Goal: Task Accomplishment & Management: Use online tool/utility

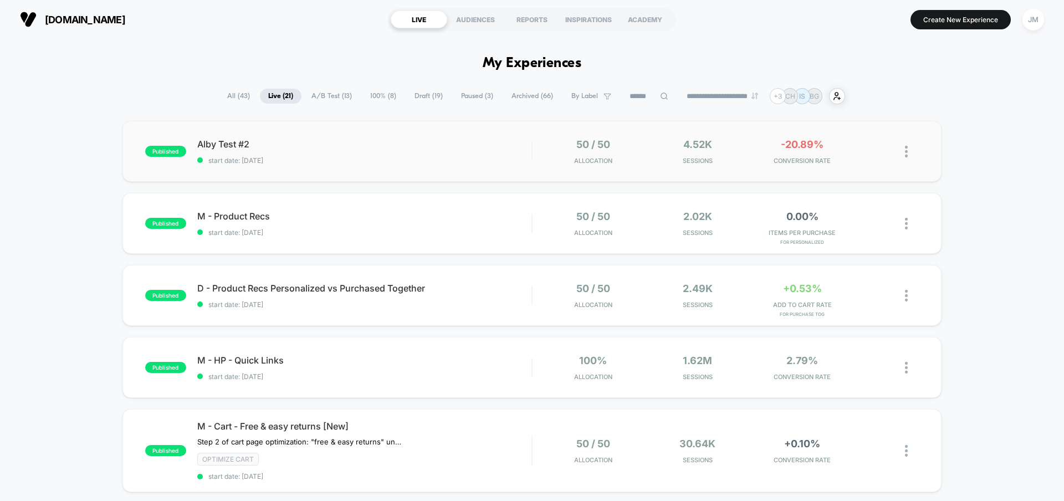
click at [464, 167] on div "published Alby Test #2 start date: [DATE] 50 / 50 Allocation 4.52k Sessions -20…" at bounding box center [531, 151] width 819 height 61
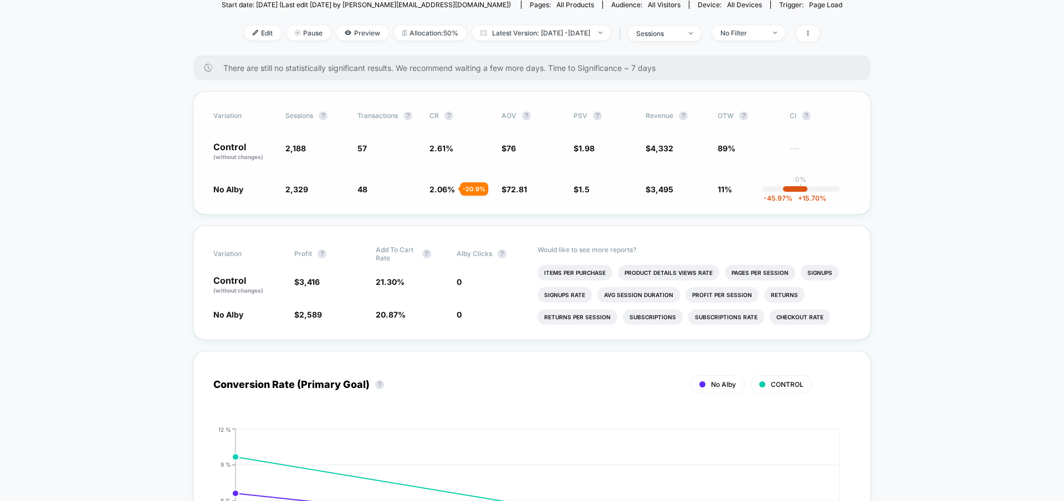
scroll to position [135, 0]
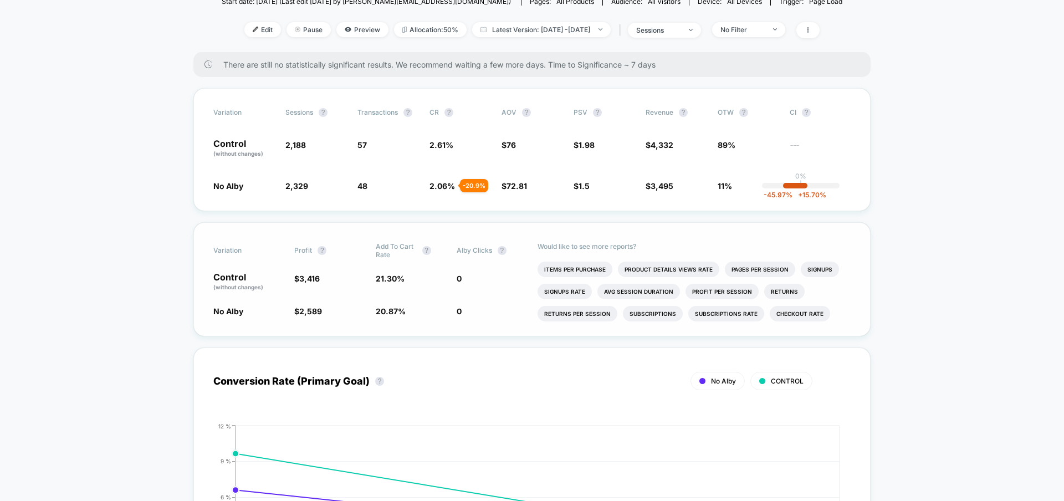
click at [479, 282] on span "0" at bounding box center [492, 282] width 70 height 19
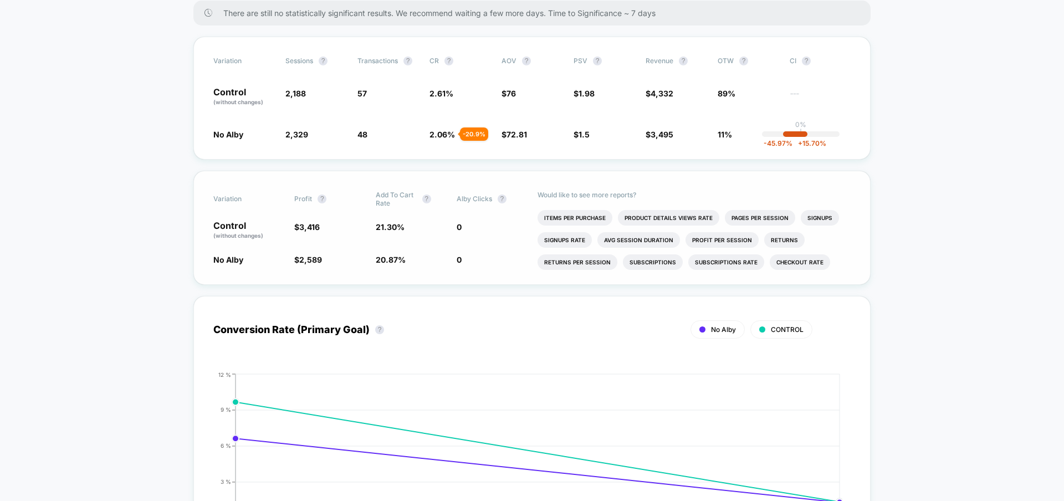
scroll to position [191, 0]
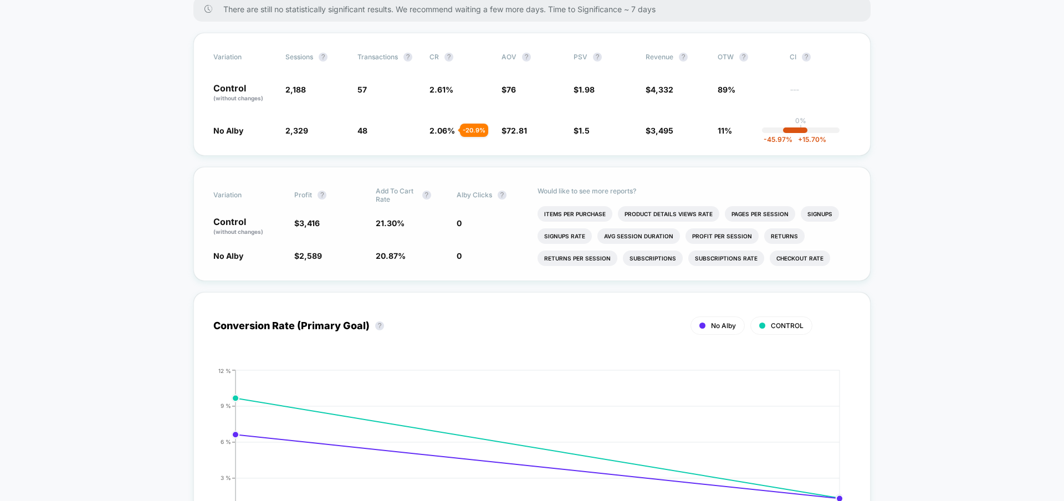
click at [472, 229] on span "0" at bounding box center [492, 226] width 70 height 19
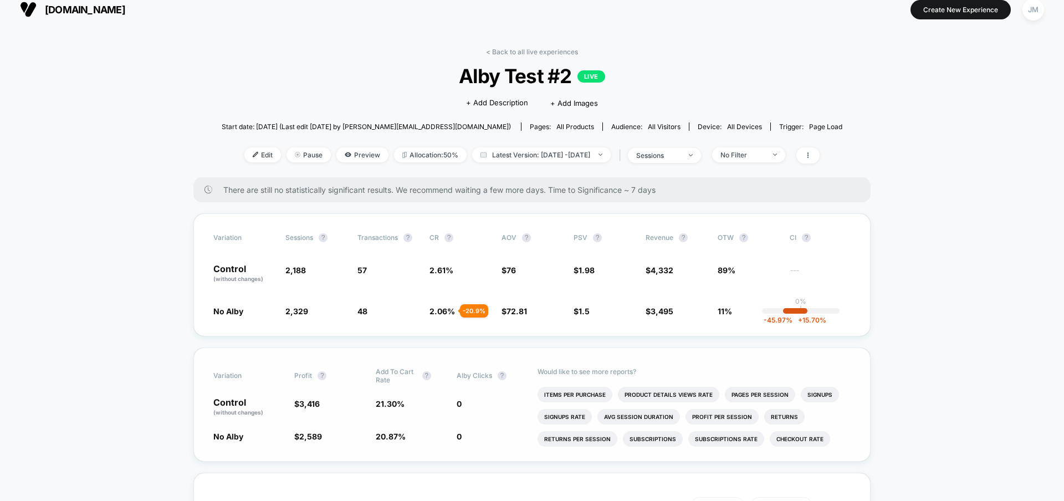
scroll to position [0, 0]
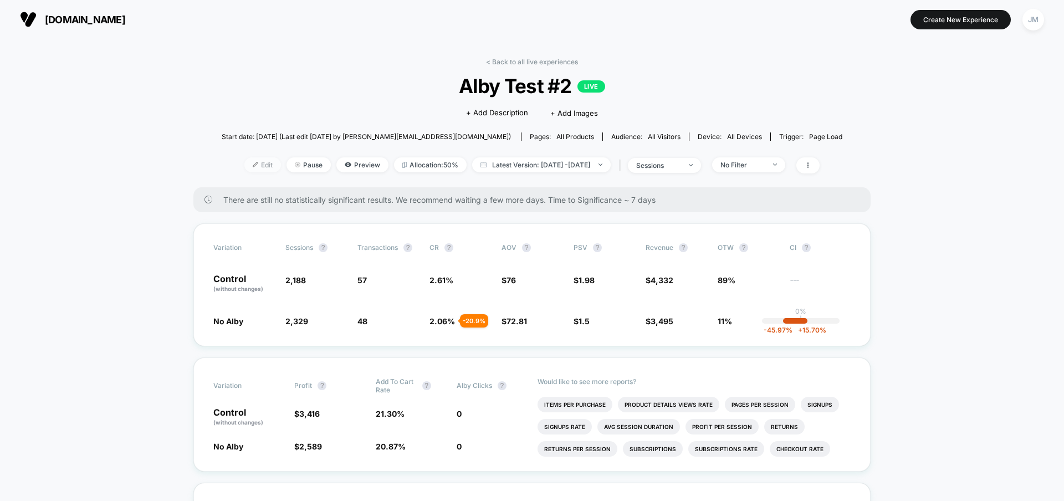
click at [253, 163] on span "Edit" at bounding box center [262, 164] width 37 height 15
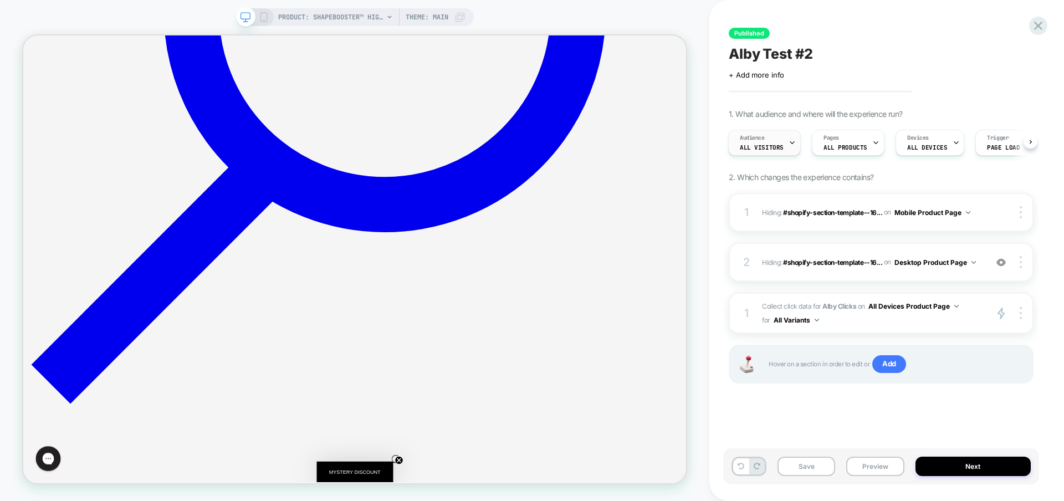
click at [745, 155] on div "Audience All Visitors" at bounding box center [764, 143] width 73 height 26
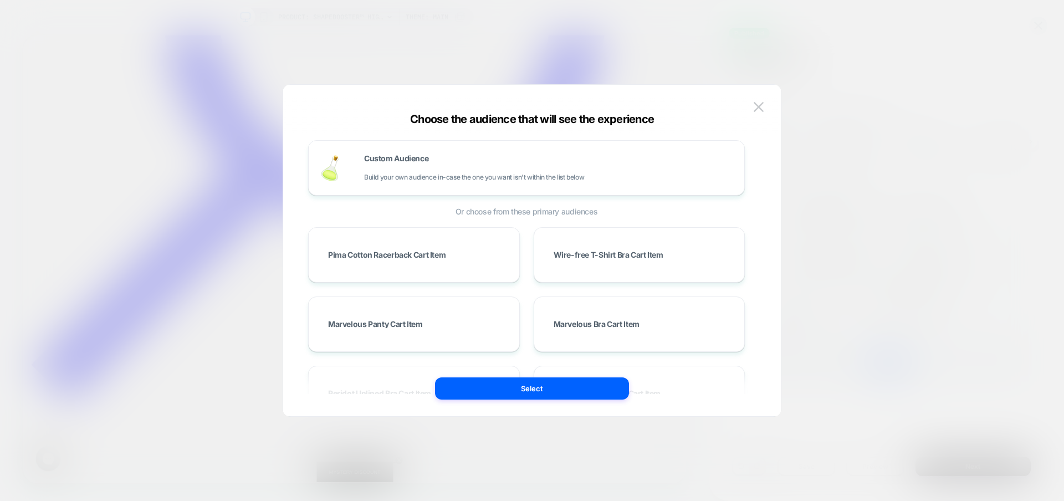
click at [764, 39] on div at bounding box center [532, 250] width 1064 height 501
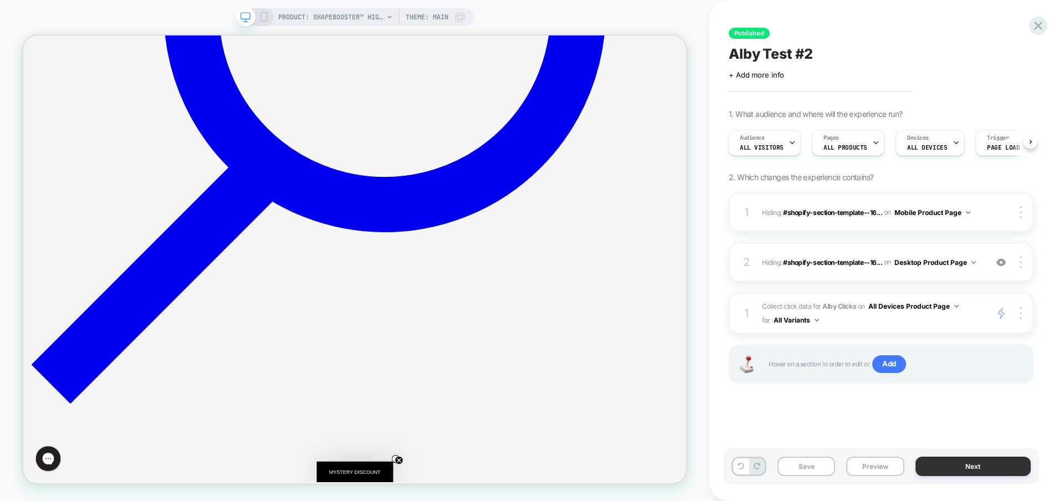
click at [938, 458] on button "Next" at bounding box center [974, 466] width 116 height 19
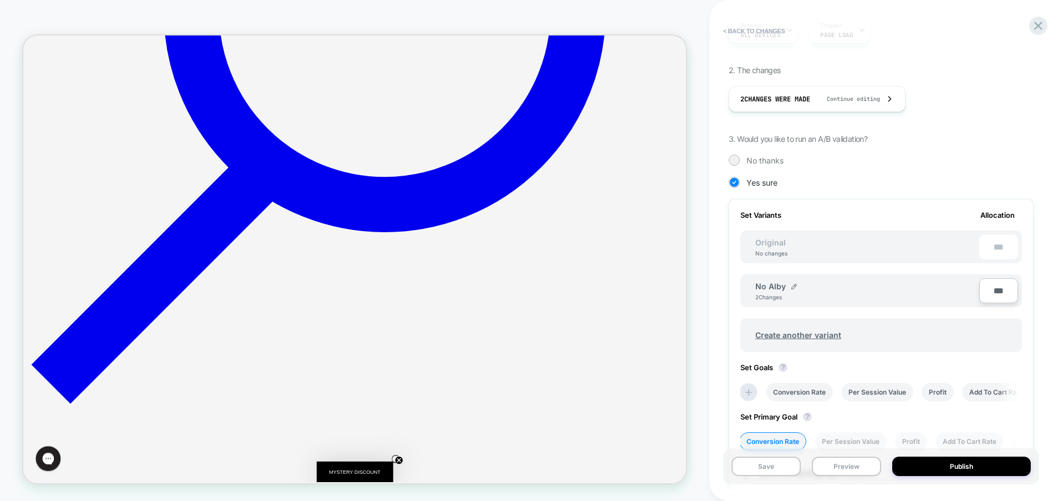
scroll to position [152, 0]
click at [831, 290] on div "No Alby 2 Changes" at bounding box center [867, 288] width 224 height 19
click at [824, 245] on div "Original No changes ***" at bounding box center [881, 244] width 282 height 33
click at [780, 253] on div "No changes" at bounding box center [771, 251] width 54 height 7
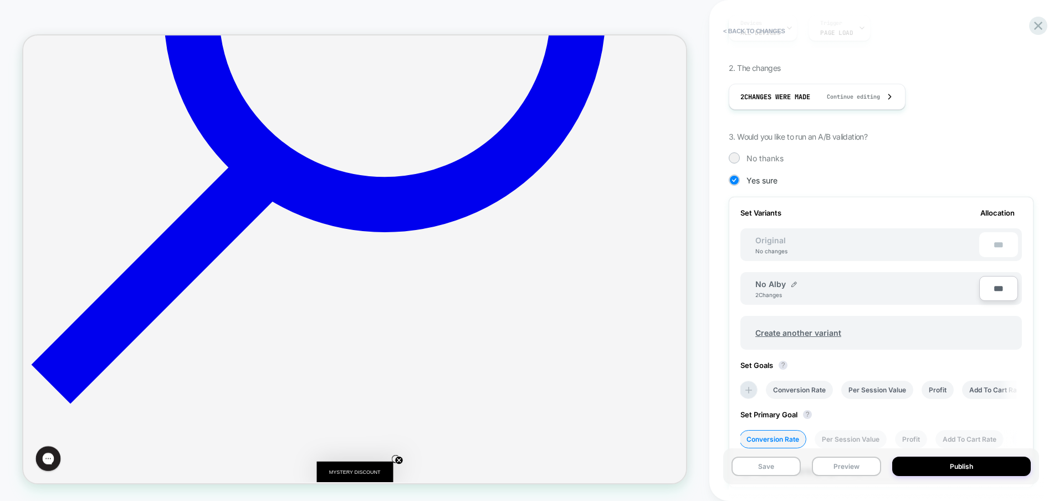
click at [989, 247] on div "***" at bounding box center [998, 244] width 39 height 25
click at [794, 245] on div "Original No changes" at bounding box center [771, 245] width 54 height 19
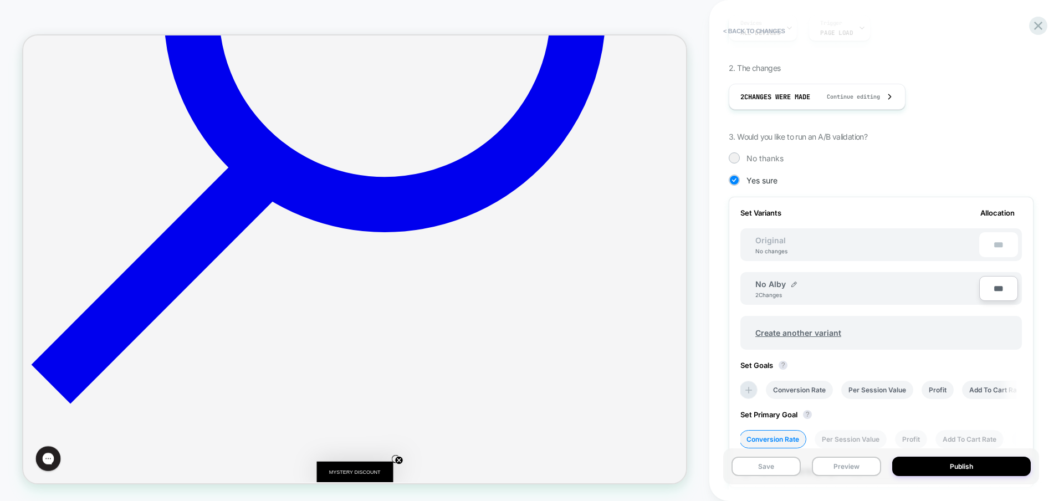
click at [794, 245] on div "Original No changes" at bounding box center [771, 245] width 54 height 19
click at [785, 334] on span "Create another variant" at bounding box center [798, 333] width 108 height 26
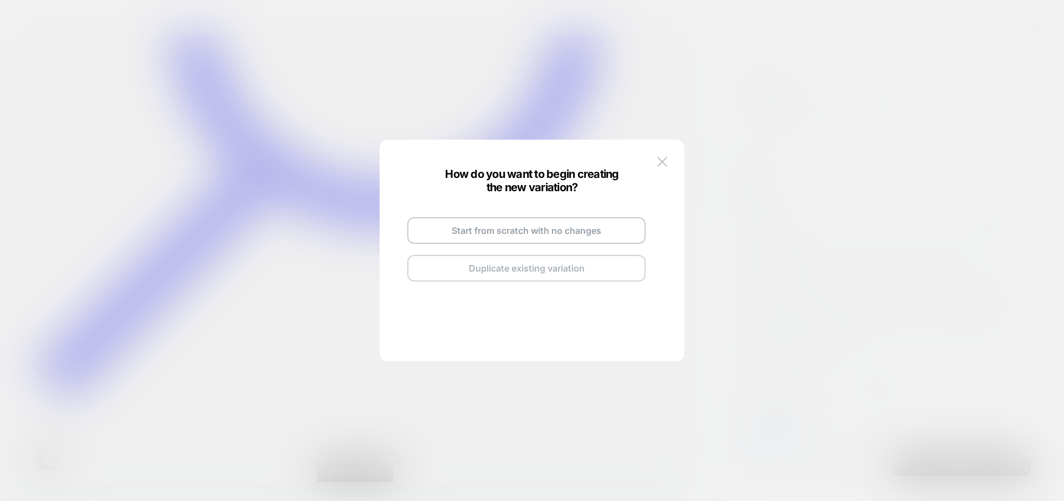
click at [545, 272] on button "Duplicate existing variation" at bounding box center [526, 268] width 238 height 27
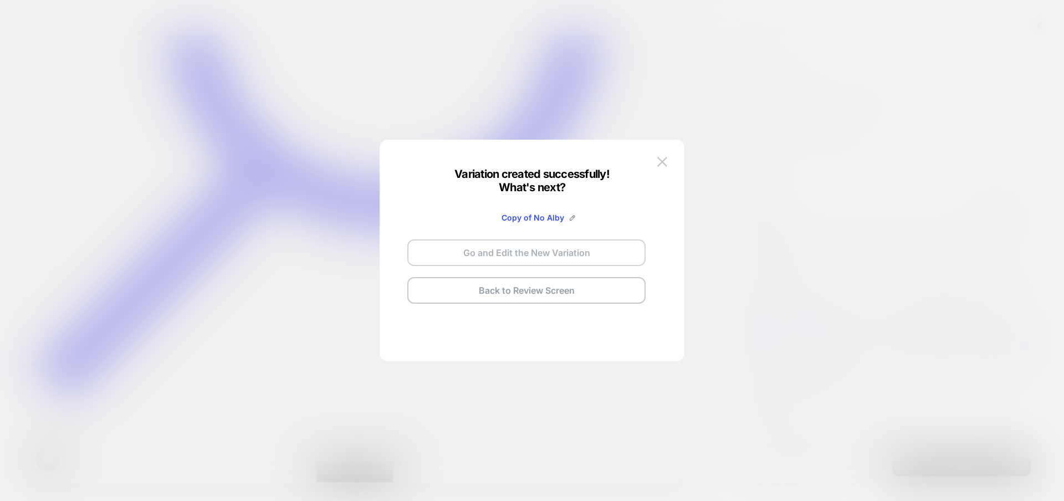
click at [544, 252] on button "Go and Edit the New Variation" at bounding box center [526, 252] width 238 height 27
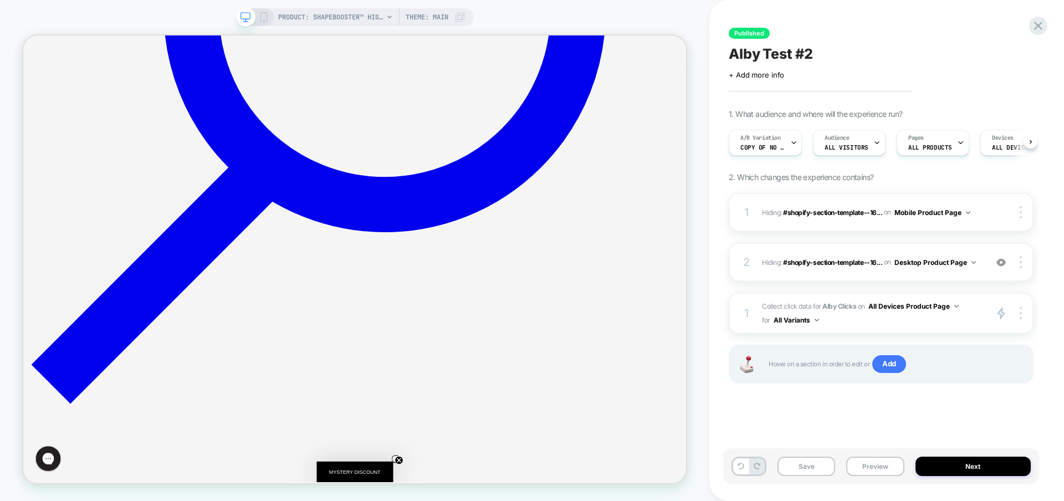
scroll to position [0, 1]
click at [1003, 262] on img at bounding box center [1001, 262] width 9 height 9
click at [988, 208] on div "1 Hiding : #shopify-section-template--16... #shopify-section-template--16917554…" at bounding box center [881, 212] width 305 height 39
click at [1012, 216] on div at bounding box center [1022, 212] width 21 height 12
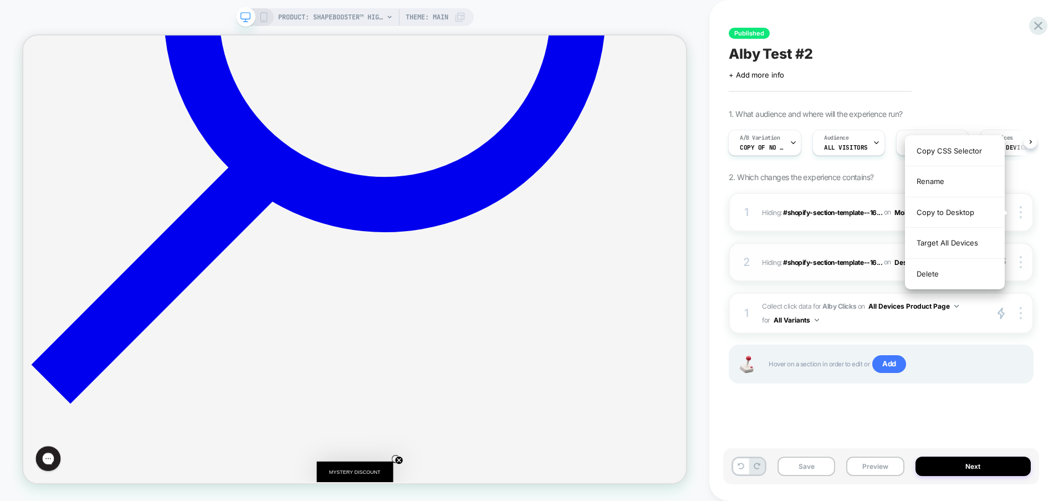
click at [1049, 206] on div "Published Alby Test #2 Click to edit experience details + Add more info 1. What…" at bounding box center [886, 250] width 355 height 501
click at [998, 216] on div at bounding box center [1012, 212] width 42 height 12
click at [266, 17] on rect at bounding box center [263, 17] width 6 height 9
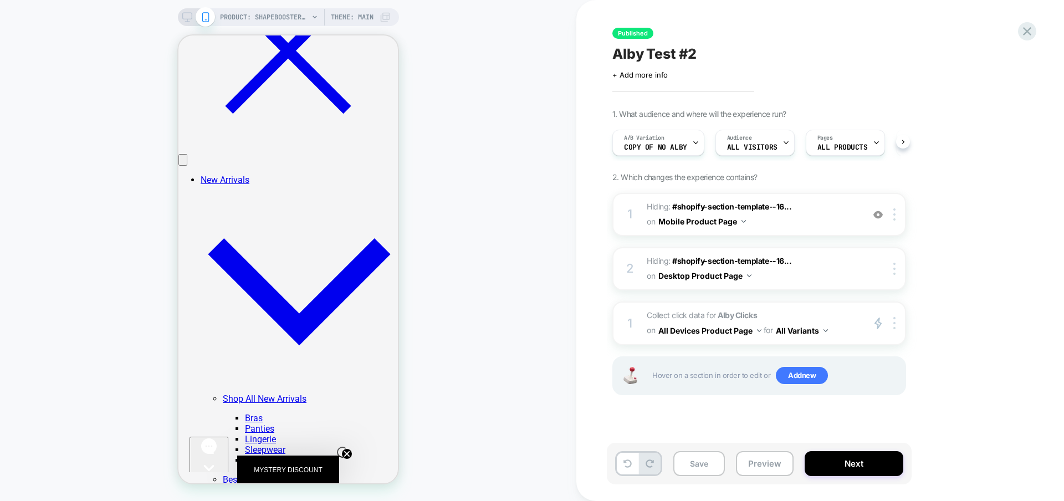
scroll to position [0, 1]
click at [879, 214] on img at bounding box center [877, 214] width 9 height 9
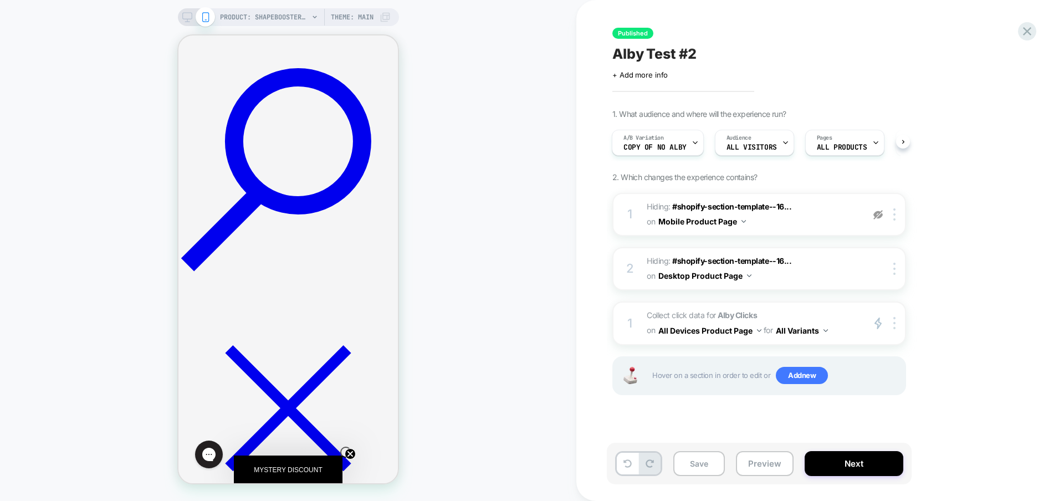
scroll to position [393, 0]
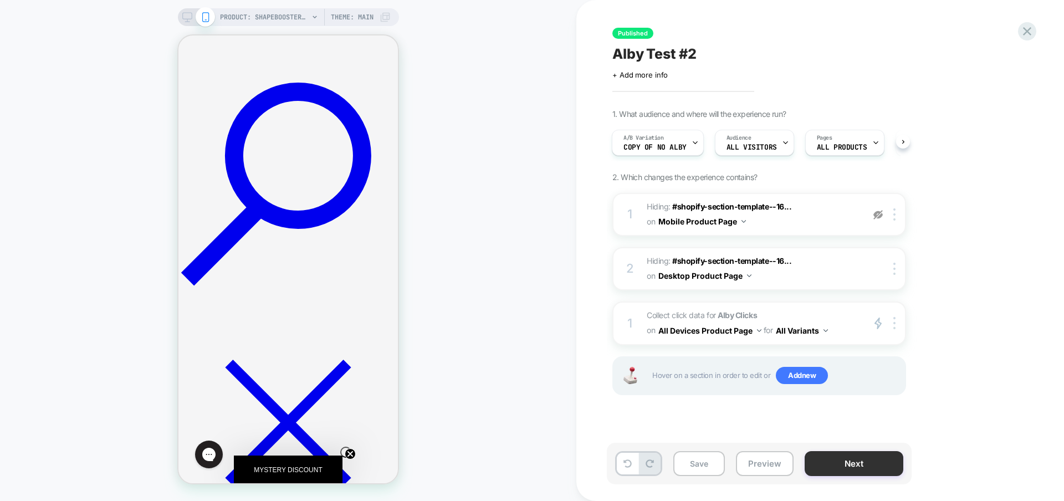
click at [872, 468] on button "Next" at bounding box center [854, 463] width 99 height 25
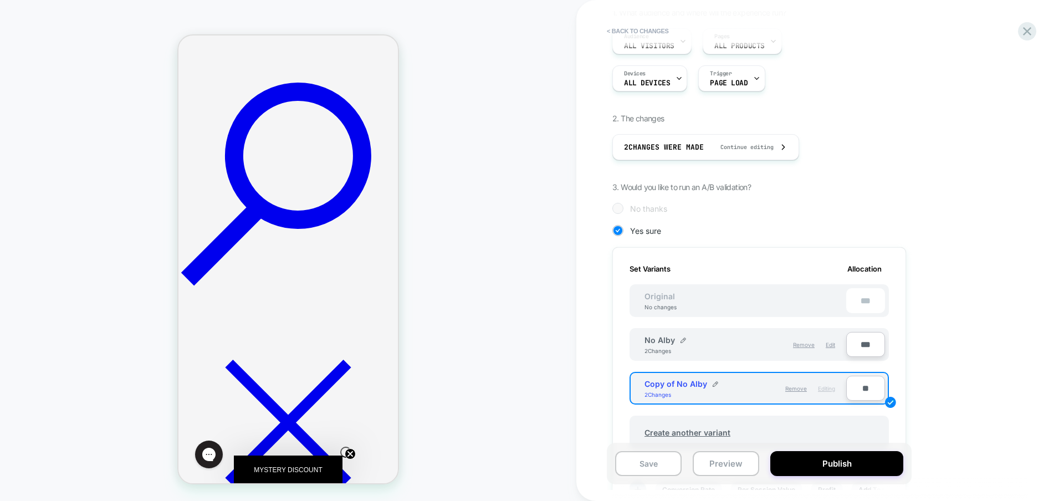
scroll to position [105, 0]
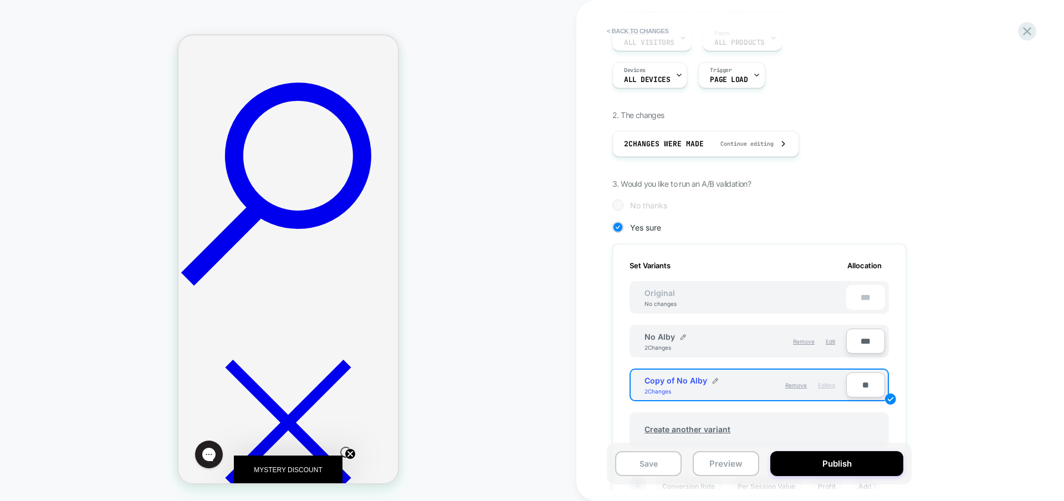
click at [873, 388] on input "**" at bounding box center [865, 384] width 39 height 25
type input "***"
type input "**"
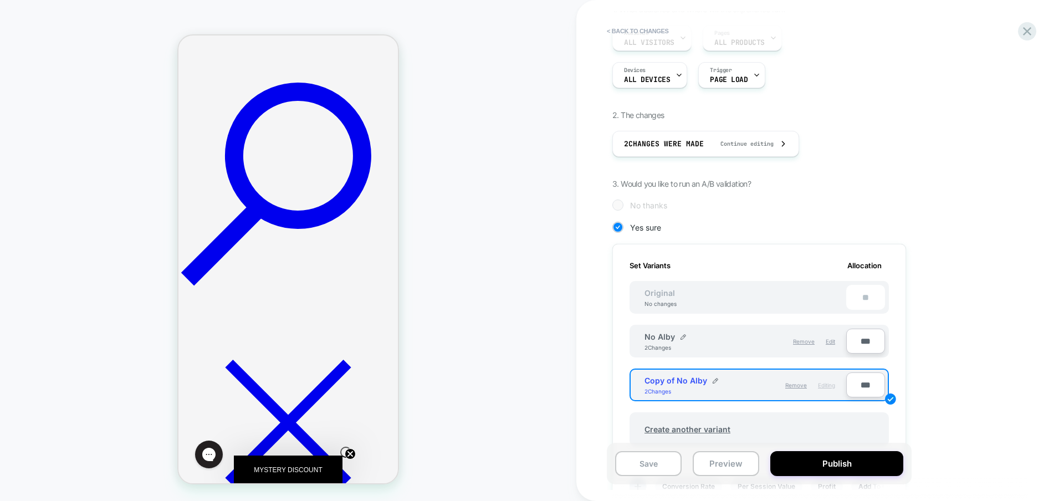
type input "***"
click at [933, 379] on div "1. What audience and where will the experience run? Audience All Visitors Pages…" at bounding box center [814, 343] width 405 height 678
click at [713, 380] on img at bounding box center [716, 381] width 6 height 6
drag, startPoint x: 719, startPoint y: 382, endPoint x: 611, endPoint y: 379, distance: 108.1
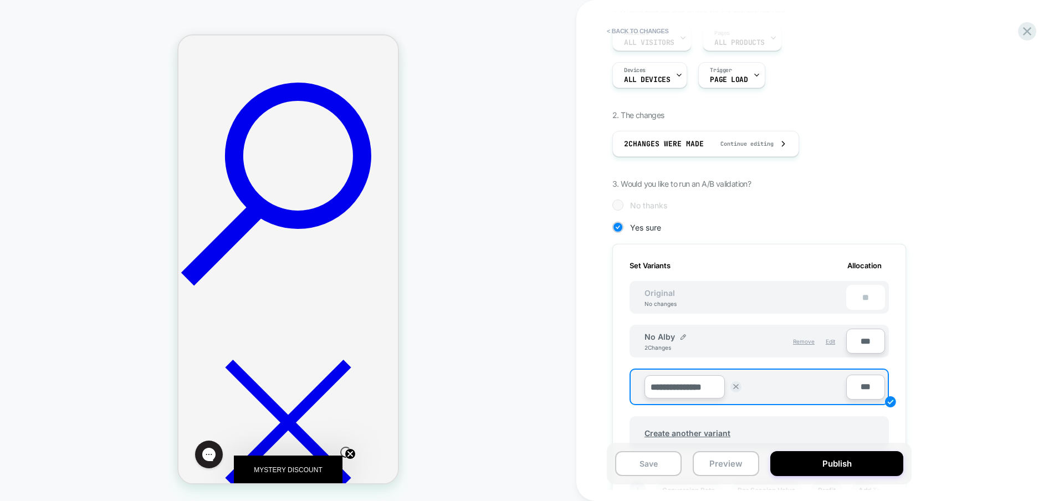
click at [611, 379] on div "**********" at bounding box center [815, 250] width 416 height 479
type input "*********"
click at [963, 328] on div "1. What audience and where will the experience run? Audience All Visitors Pages…" at bounding box center [814, 345] width 405 height 682
click at [759, 389] on strong "Save" at bounding box center [766, 386] width 16 height 9
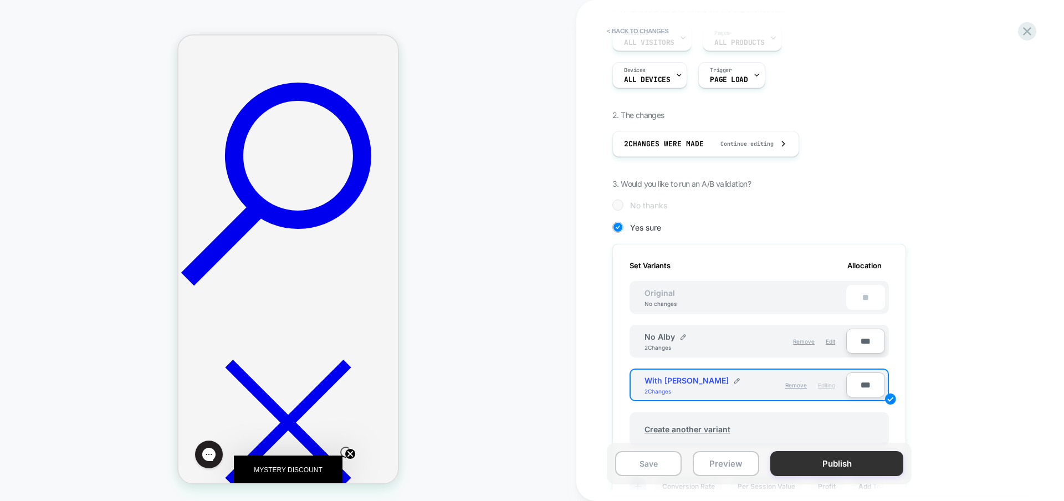
click at [822, 456] on button "Publish" at bounding box center [836, 463] width 133 height 25
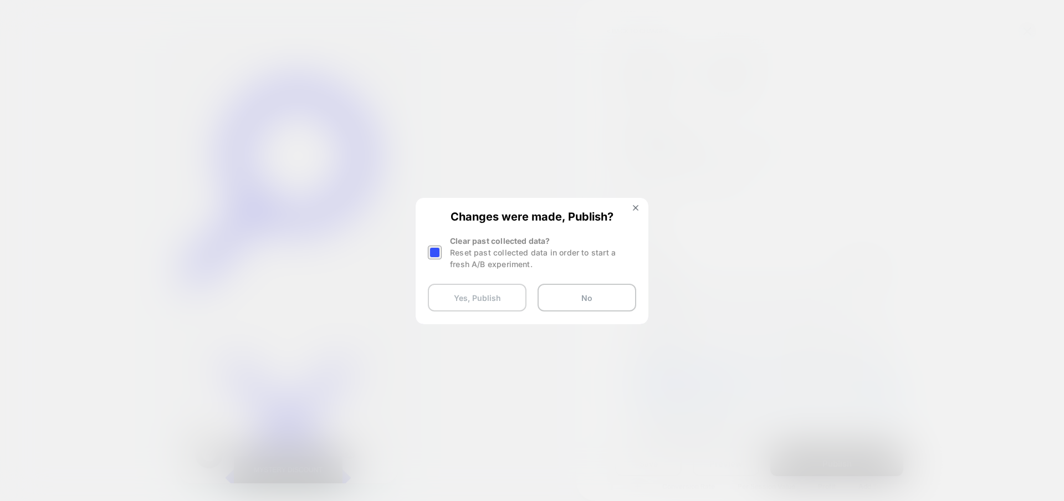
click at [491, 297] on button "Yes, Publish" at bounding box center [477, 298] width 99 height 28
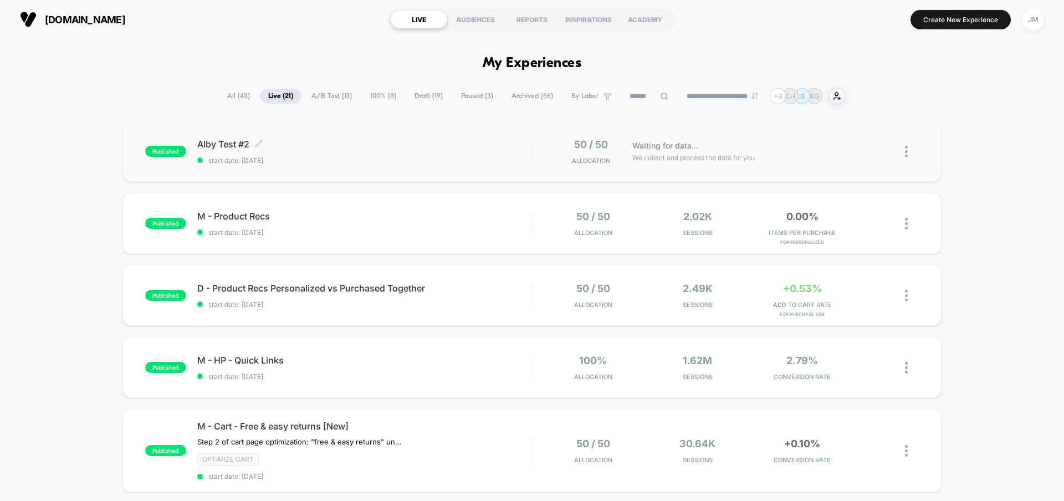
click at [437, 159] on span "start date: [DATE]" at bounding box center [364, 160] width 334 height 8
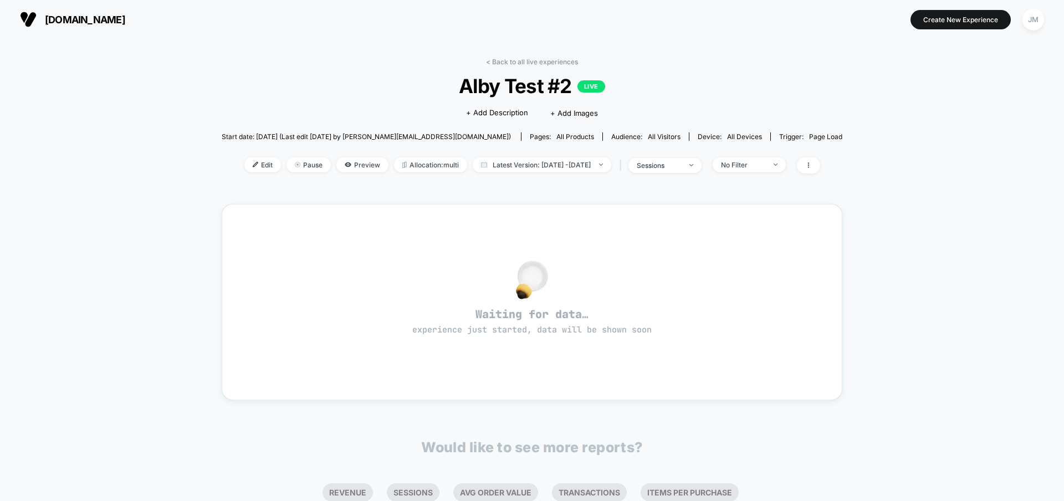
click at [421, 69] on div "< Back to all live experiences Alby Test #2 LIVE Click to edit experience detai…" at bounding box center [532, 123] width 621 height 130
